Goal: Task Accomplishment & Management: Use online tool/utility

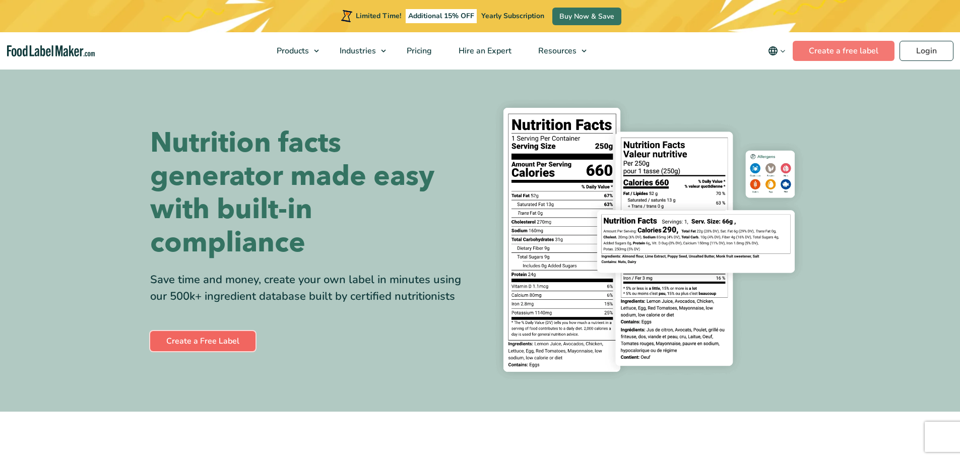
click at [214, 338] on link "Create a Free Label" at bounding box center [202, 341] width 105 height 20
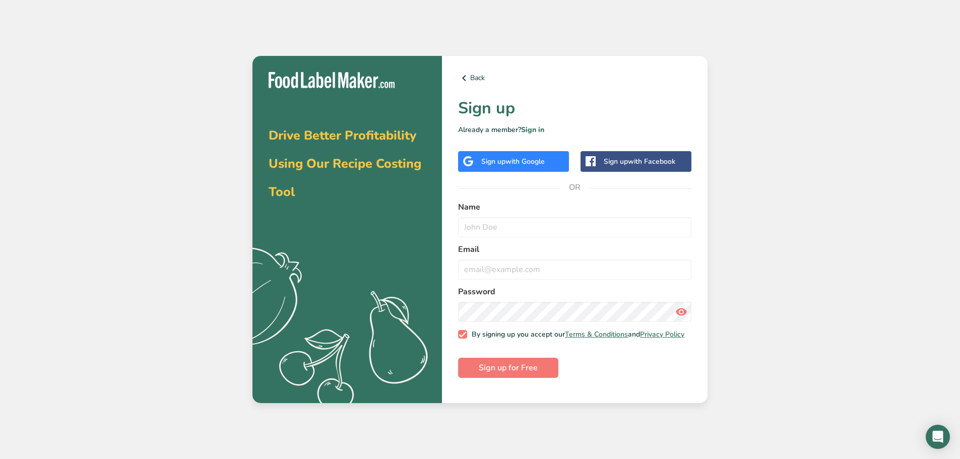
click at [502, 164] on div "Sign up with Google" at bounding box center [513, 161] width 64 height 11
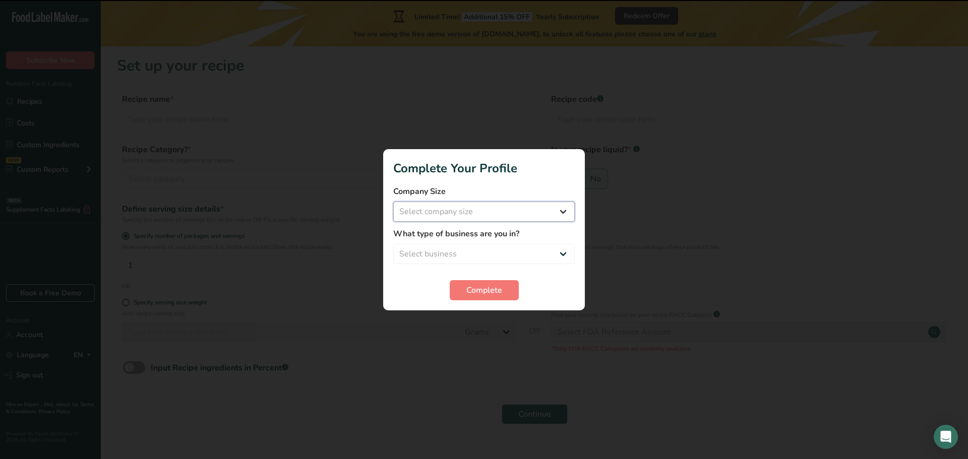
click at [478, 204] on select "Select company size Fewer than 10 Employees 10 to 50 Employees 51 to 500 Employ…" at bounding box center [483, 212] width 181 height 20
select select "1"
click at [393, 202] on select "Select company size Fewer than 10 Employees 10 to 50 Employees 51 to 500 Employ…" at bounding box center [483, 212] width 181 height 20
click at [467, 249] on select "Select business Packaged Food Manufacturer Restaurant & Cafe Bakery Meal Plans …" at bounding box center [483, 254] width 181 height 20
select select "8"
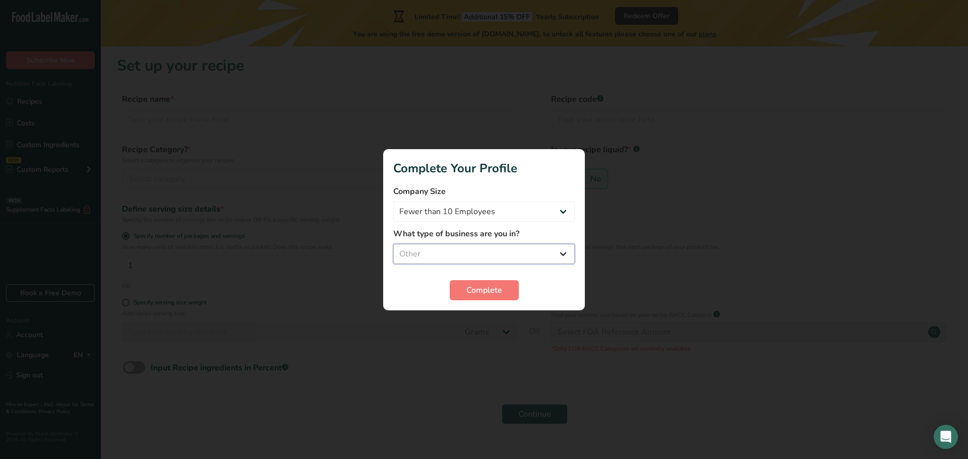
click at [393, 244] on select "Select business Packaged Food Manufacturer Restaurant & Cafe Bakery Meal Plans …" at bounding box center [483, 254] width 181 height 20
click at [470, 291] on span "Complete" at bounding box center [484, 290] width 36 height 12
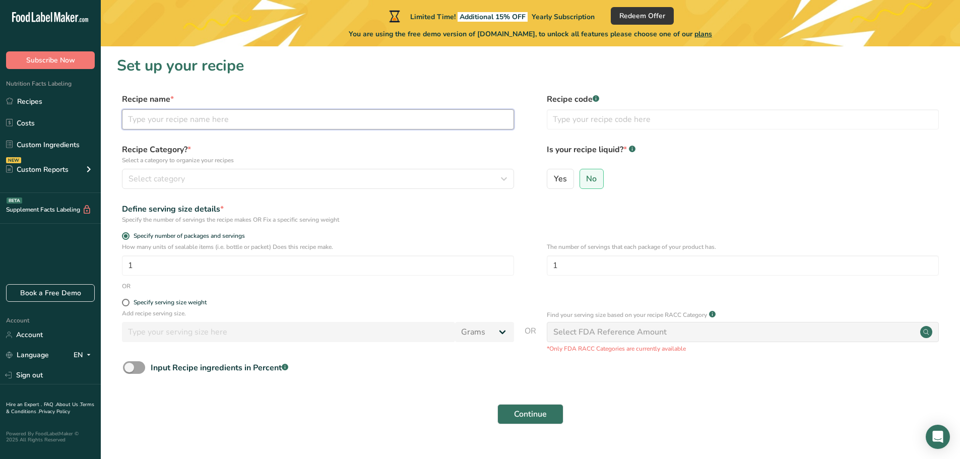
click at [209, 118] on input "text" at bounding box center [318, 119] width 392 height 20
click at [195, 179] on div "Select category" at bounding box center [315, 179] width 373 height 12
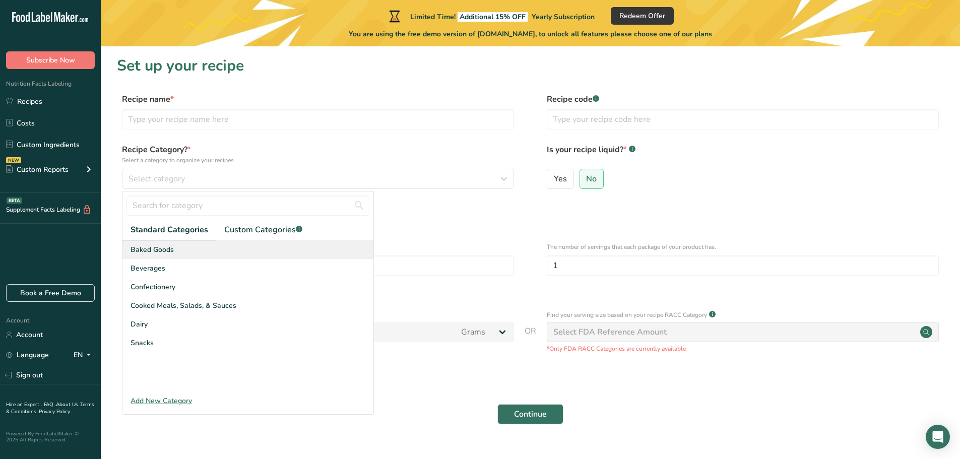
click at [145, 253] on span "Baked Goods" at bounding box center [152, 249] width 43 height 11
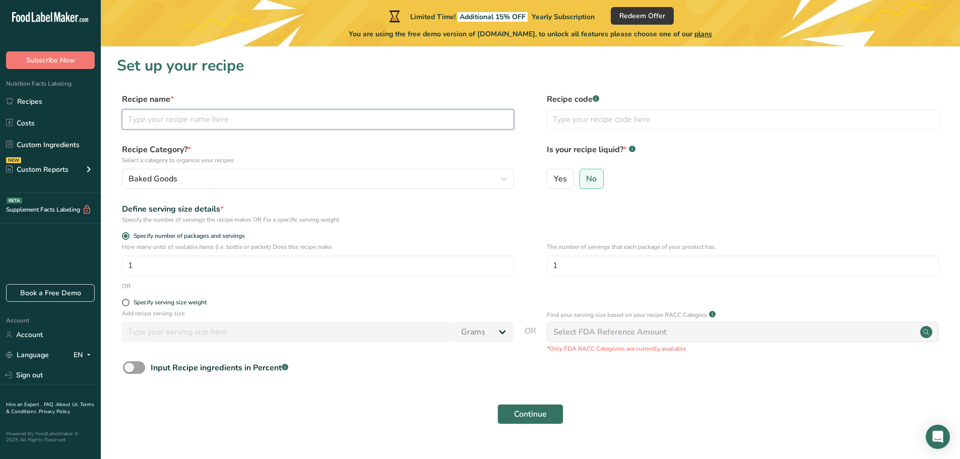
click at [198, 127] on input "text" at bounding box center [318, 119] width 392 height 20
click at [73, 147] on link "Custom Ingredients" at bounding box center [50, 144] width 101 height 19
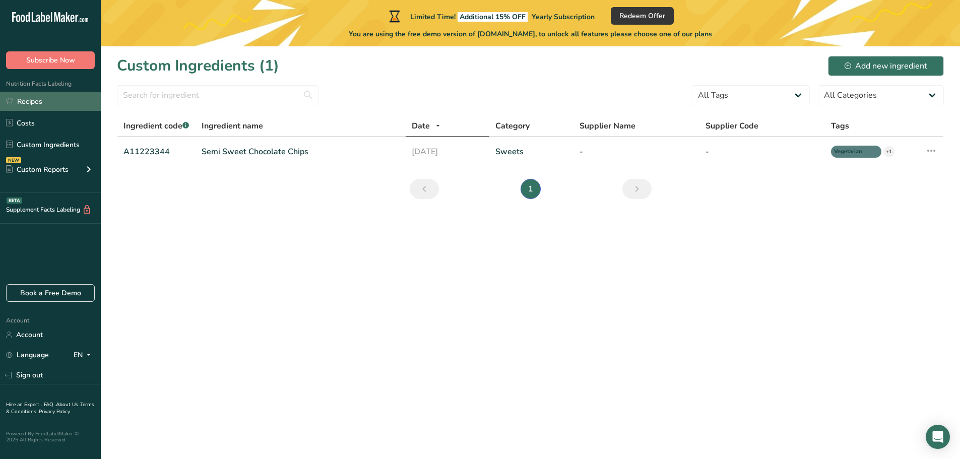
click at [47, 101] on link "Recipes" at bounding box center [50, 101] width 101 height 19
